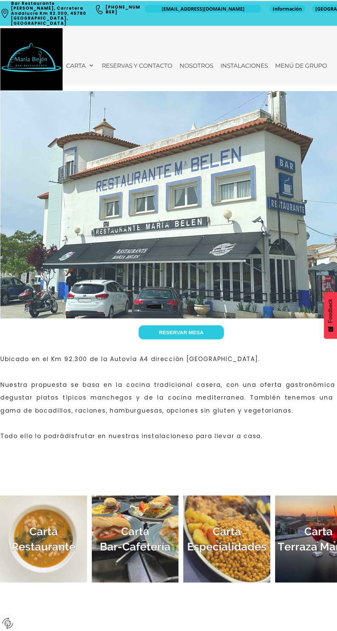
click at [236, 553] on img at bounding box center [226, 539] width 87 height 87
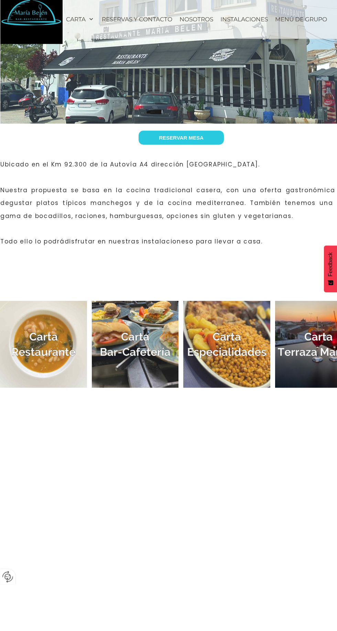
scroll to position [153, 0]
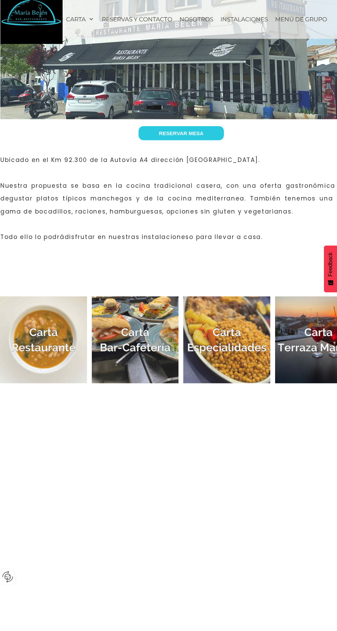
click at [41, 385] on img at bounding box center [43, 386] width 87 height 87
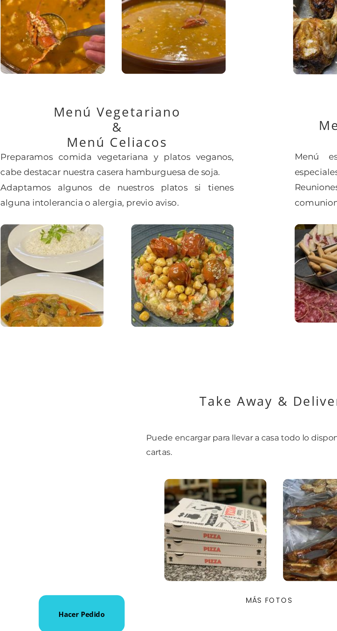
scroll to position [392, 0]
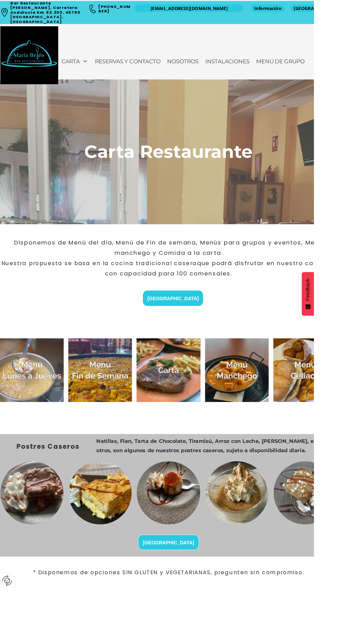
click at [110, 407] on img at bounding box center [107, 397] width 68 height 68
click at [250, 416] on img at bounding box center [254, 397] width 68 height 68
click at [29, 389] on img at bounding box center [34, 397] width 68 height 68
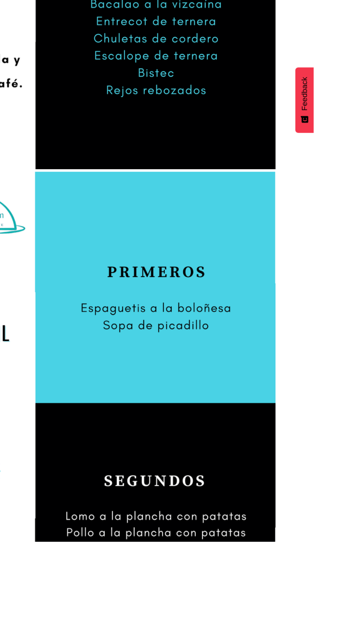
scroll to position [628, 0]
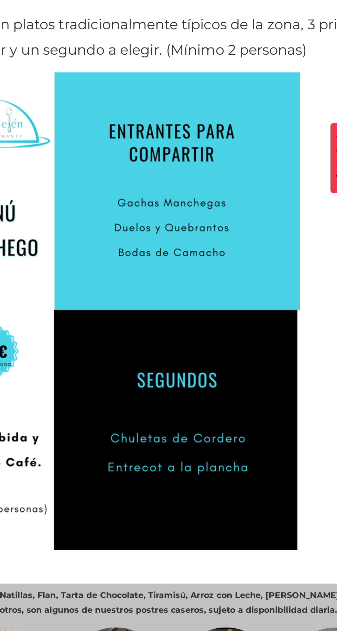
scroll to position [1, 0]
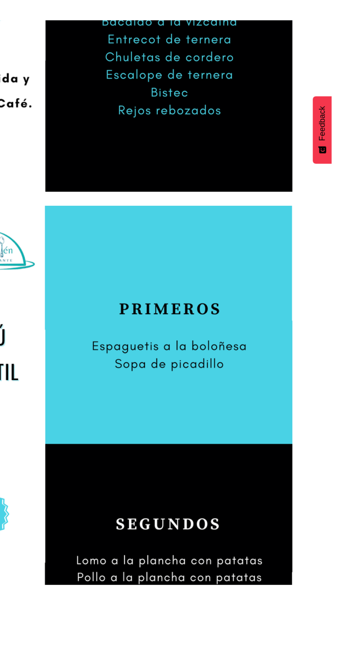
scroll to position [602, 0]
